Goal: Communication & Community: Ask a question

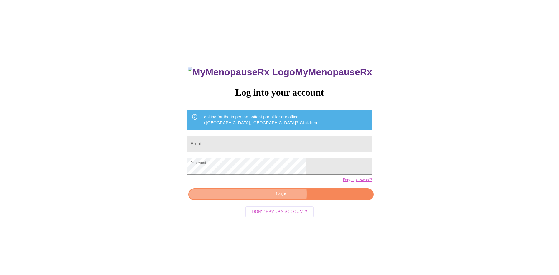
click at [280, 198] on span "Login" at bounding box center [281, 193] width 172 height 7
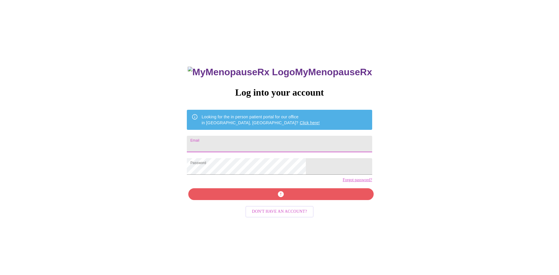
click at [271, 143] on input "Email" at bounding box center [279, 144] width 185 height 17
type input "[EMAIL_ADDRESS][DOMAIN_NAME]"
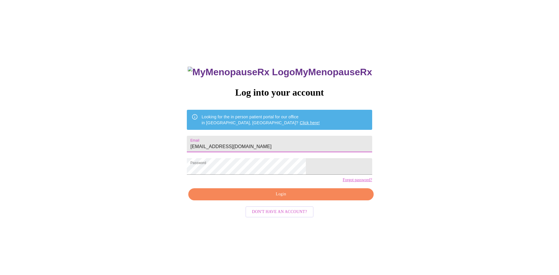
click at [284, 198] on span "Login" at bounding box center [281, 193] width 172 height 7
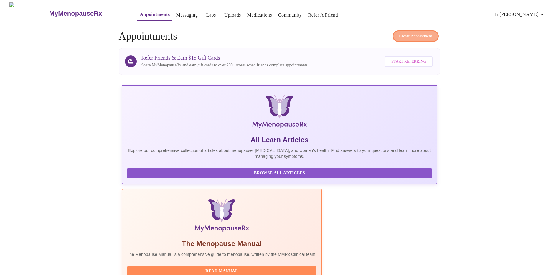
click at [421, 34] on span "Create Appointment" at bounding box center [416, 36] width 33 height 7
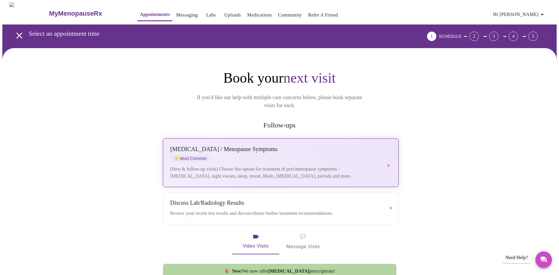
click at [392, 156] on button "[MEDICAL_DATA] / Menopause Symptoms ⭐ Most Common (New & follow-up visits) Choo…" at bounding box center [281, 162] width 236 height 49
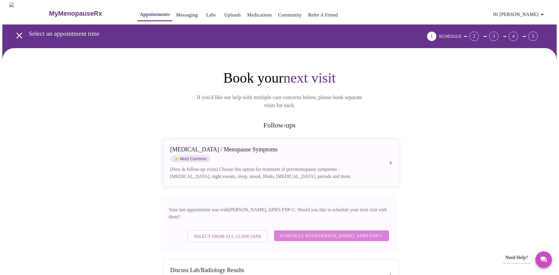
click at [356, 232] on span "Schedule with [PERSON_NAME], APRN FNP-C" at bounding box center [331, 236] width 103 height 8
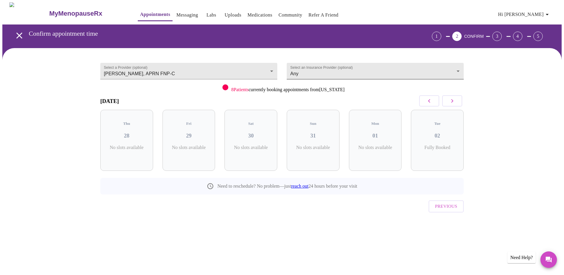
click at [457, 70] on body "MyMenopauseRx Appointments Messaging Labs Uploads Medications Community Refer a…" at bounding box center [281, 121] width 559 height 239
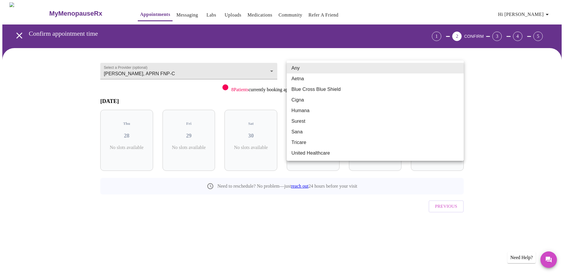
click at [339, 88] on li "Blue Cross Blue Shield" at bounding box center [375, 89] width 177 height 11
type input "Blue Cross Blue Shield"
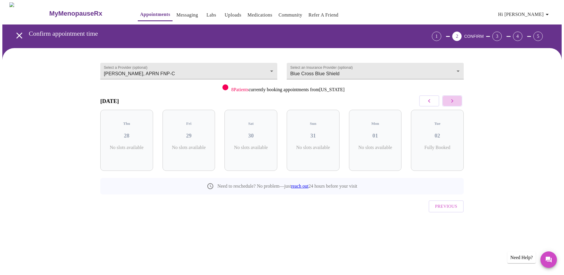
click at [450, 100] on icon "button" at bounding box center [451, 100] width 7 height 7
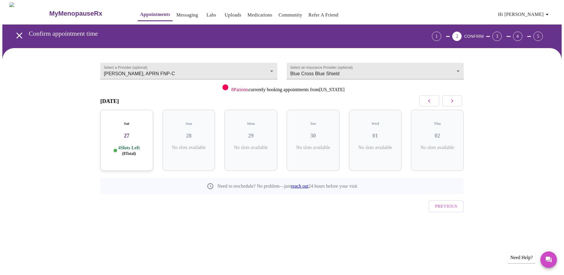
click at [450, 100] on icon "button" at bounding box center [451, 100] width 7 height 7
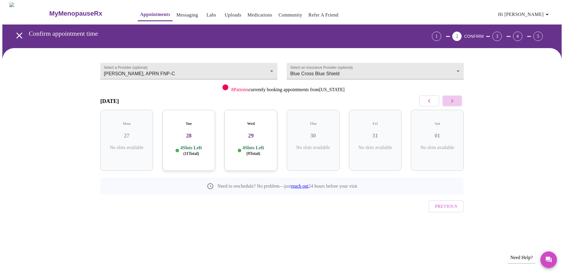
click at [450, 100] on icon "button" at bounding box center [451, 100] width 7 height 7
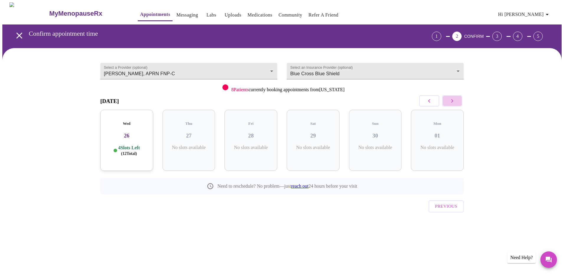
click at [450, 100] on icon "button" at bounding box center [451, 100] width 7 height 7
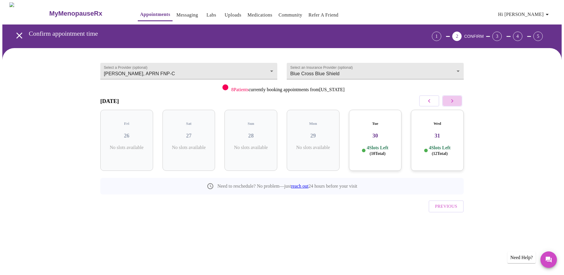
click at [450, 100] on icon "button" at bounding box center [451, 100] width 7 height 7
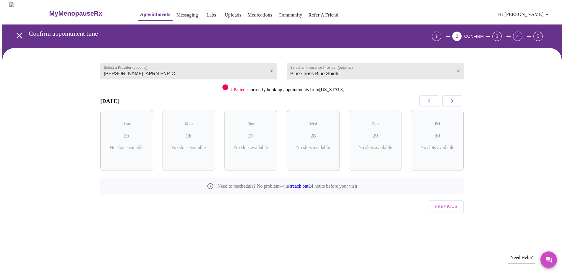
click at [450, 100] on icon "button" at bounding box center [451, 100] width 7 height 7
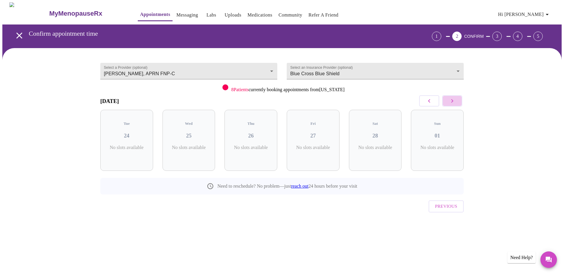
click at [450, 100] on icon "button" at bounding box center [451, 100] width 7 height 7
click at [430, 101] on icon "button" at bounding box center [428, 100] width 7 height 7
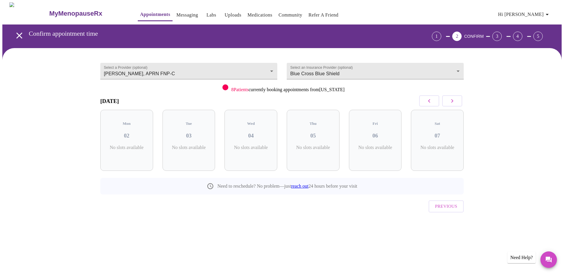
click at [430, 101] on icon "button" at bounding box center [428, 100] width 7 height 7
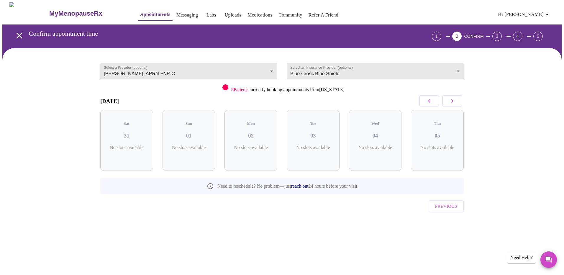
click at [430, 101] on icon "button" at bounding box center [428, 100] width 7 height 7
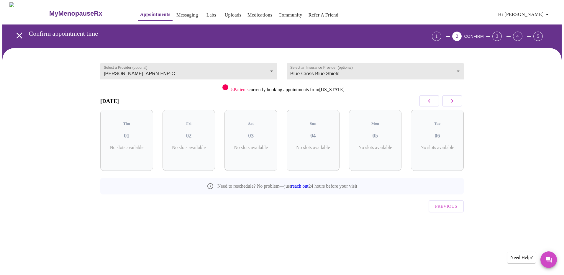
click at [430, 101] on icon "button" at bounding box center [428, 100] width 7 height 7
click at [456, 102] on button "button" at bounding box center [452, 100] width 20 height 11
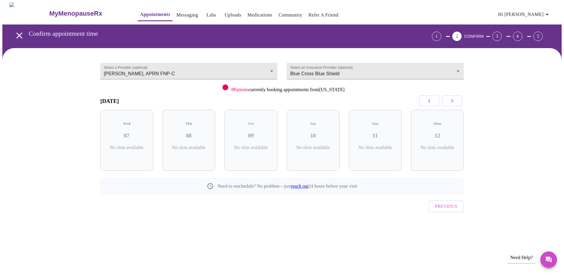
click at [456, 102] on button "button" at bounding box center [452, 100] width 20 height 11
click at [176, 12] on link "Messaging" at bounding box center [187, 15] width 22 height 8
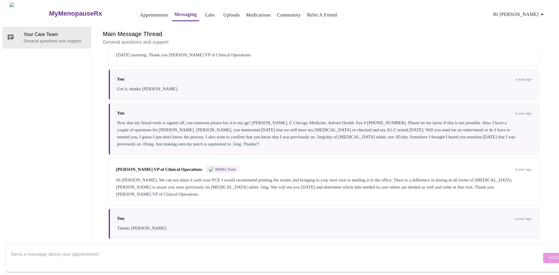
scroll to position [1114, 0]
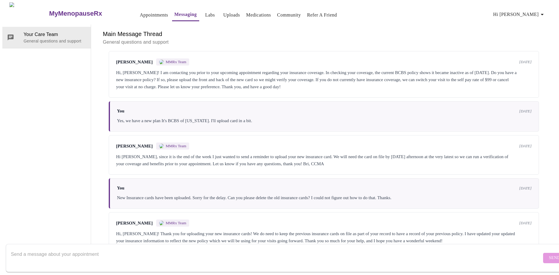
click at [156, 248] on textarea "Send a message about your appointment" at bounding box center [276, 257] width 531 height 19
click at [59, 248] on textarea "Hi, I'm trying to make a video appointment with [PERSON_NAME] in [DATE]" at bounding box center [276, 257] width 531 height 19
click at [190, 249] on textarea "Hi, I'm trying to make my follow up video appointment with [PERSON_NAME] in [DA…" at bounding box center [276, 257] width 531 height 19
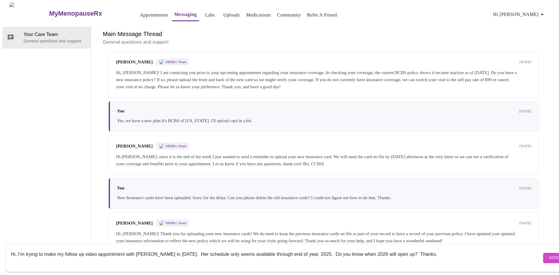
click at [443, 252] on textarea "Hi, I'm trying to make my follow up video appointment with [PERSON_NAME] in [DA…" at bounding box center [276, 257] width 531 height 19
type textarea "Hi, I'm trying to make my follow up video appointment with [PERSON_NAME] in [DA…"
click at [445, 251] on textarea "Hi, I'm trying to make my follow up video appointment with [PERSON_NAME] in [DA…" at bounding box center [276, 257] width 531 height 19
click at [508, 140] on div "[PERSON_NAME] MMRx Team [DATE] Hi [PERSON_NAME], since it is the end of the wee…" at bounding box center [324, 155] width 430 height 40
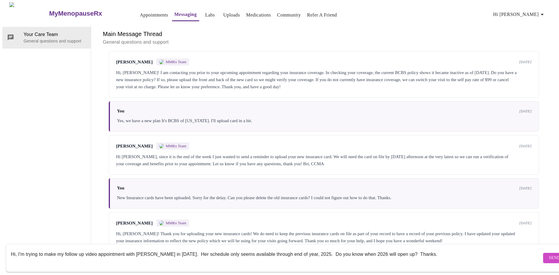
click at [355, 269] on div "Hi, I'm trying to make my follow up video appointment with [PERSON_NAME] in [DA…" at bounding box center [285, 258] width 571 height 34
click at [444, 267] on div "Hi, I'm trying to make my follow up video appointment with [PERSON_NAME] in [DA…" at bounding box center [285, 258] width 571 height 34
click at [455, 248] on textarea "Hi, I'm trying to make my follow up video appointment with [PERSON_NAME] in [DA…" at bounding box center [276, 257] width 531 height 19
click at [549, 254] on span "Send" at bounding box center [554, 257] width 11 height 7
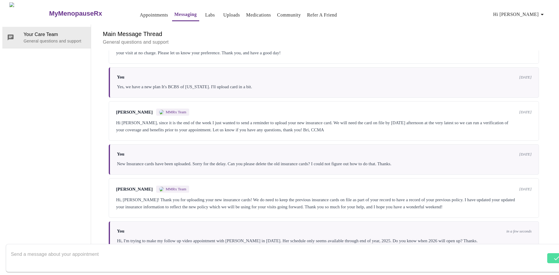
scroll to position [1149, 0]
